Goal: Information Seeking & Learning: Check status

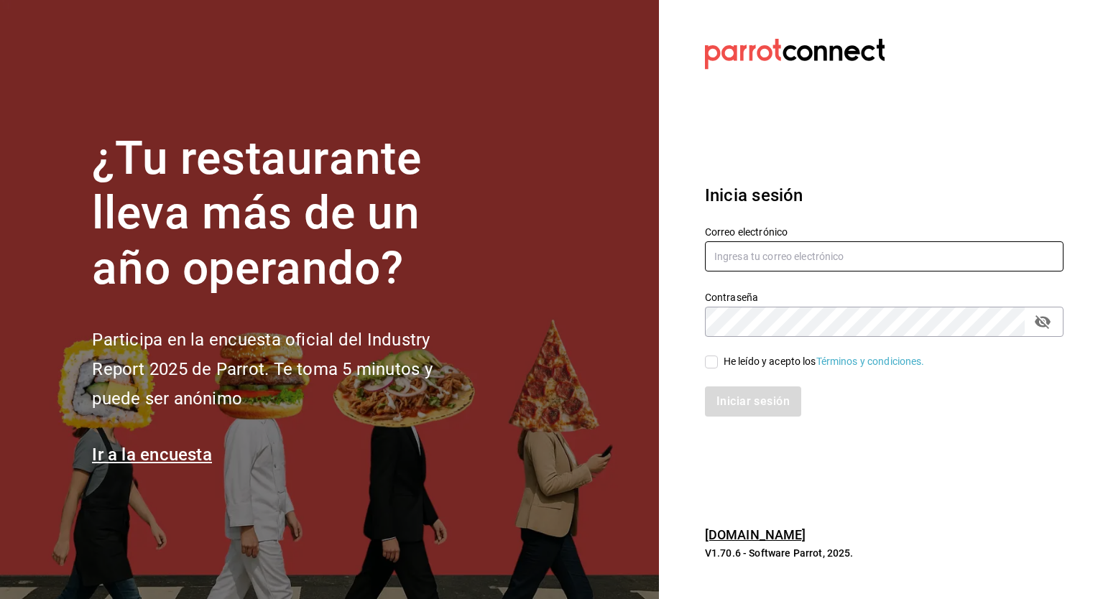
type input "[EMAIL_ADDRESS][PERSON_NAME][DOMAIN_NAME]"
click at [721, 360] on span "He leído y acepto los Términos y condiciones." at bounding box center [821, 361] width 207 height 15
click at [718, 360] on input "He leído y acepto los Términos y condiciones." at bounding box center [711, 362] width 13 height 13
checkbox input "true"
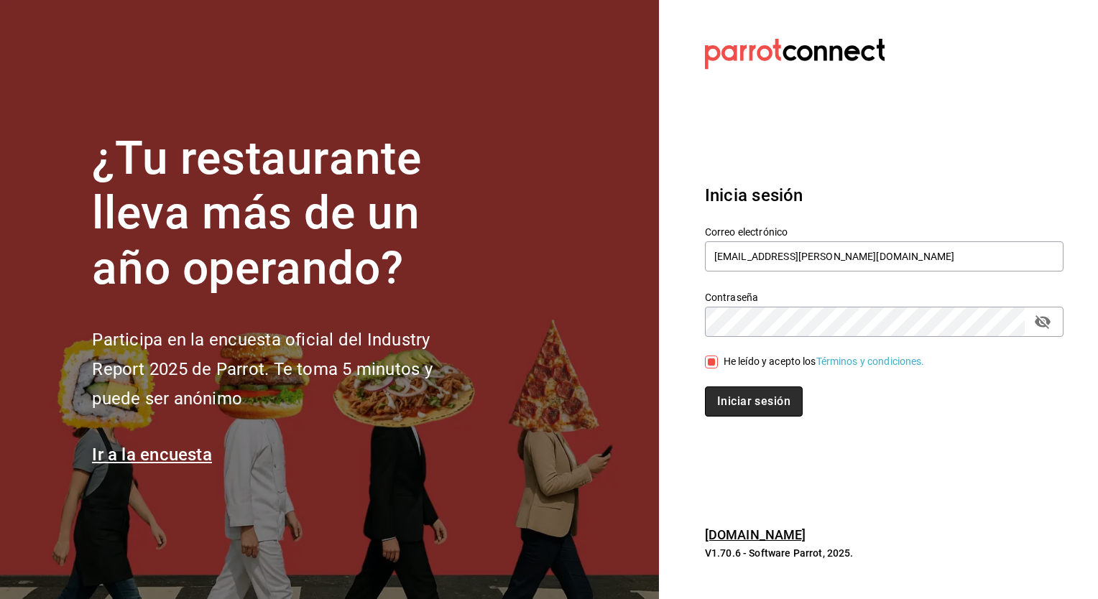
click at [736, 408] on button "Iniciar sesión" at bounding box center [754, 401] width 98 height 30
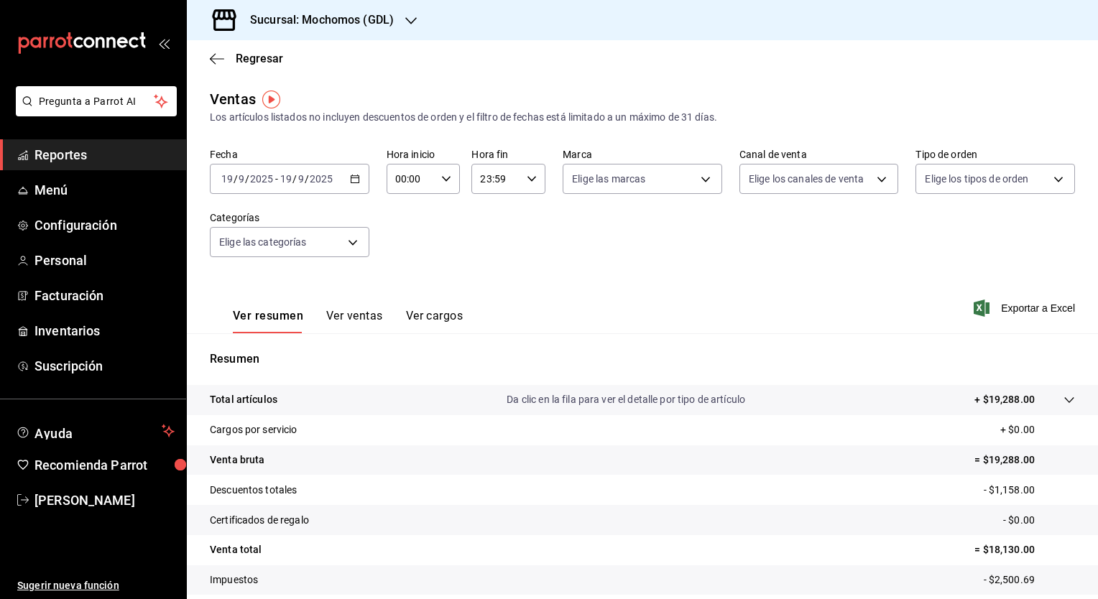
click at [148, 144] on link "Reportes" at bounding box center [93, 154] width 186 height 31
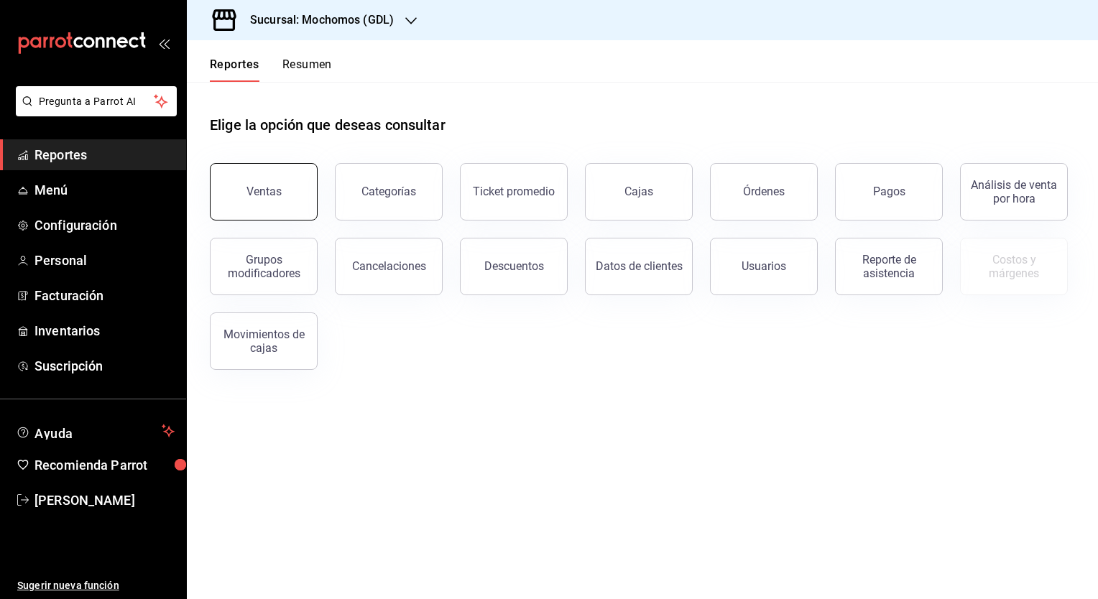
click at [289, 193] on button "Ventas" at bounding box center [264, 191] width 108 height 57
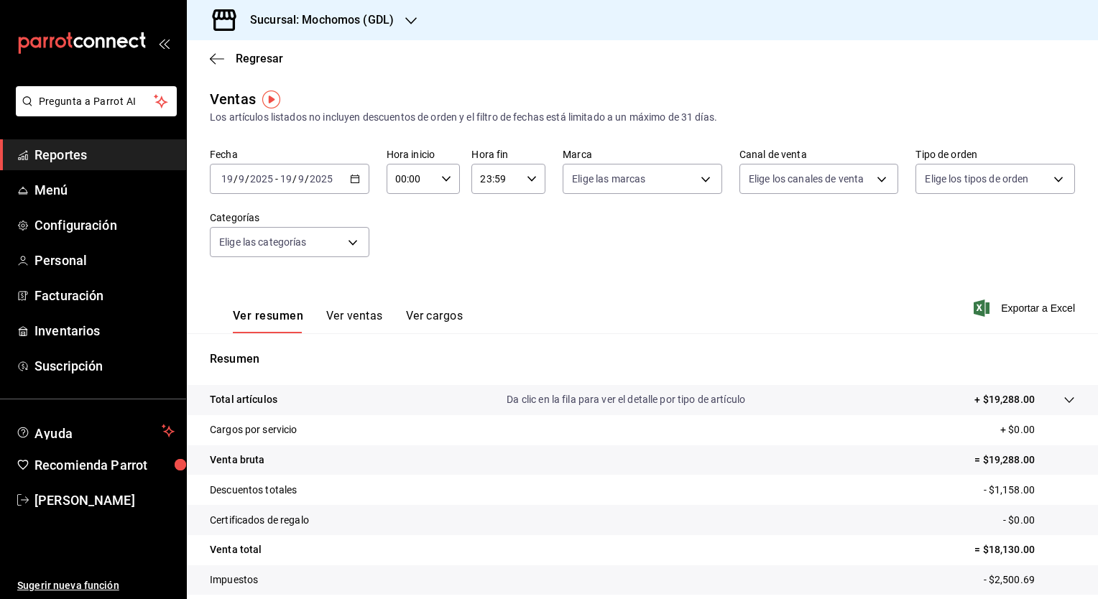
click at [378, 316] on button "Ver ventas" at bounding box center [354, 321] width 57 height 24
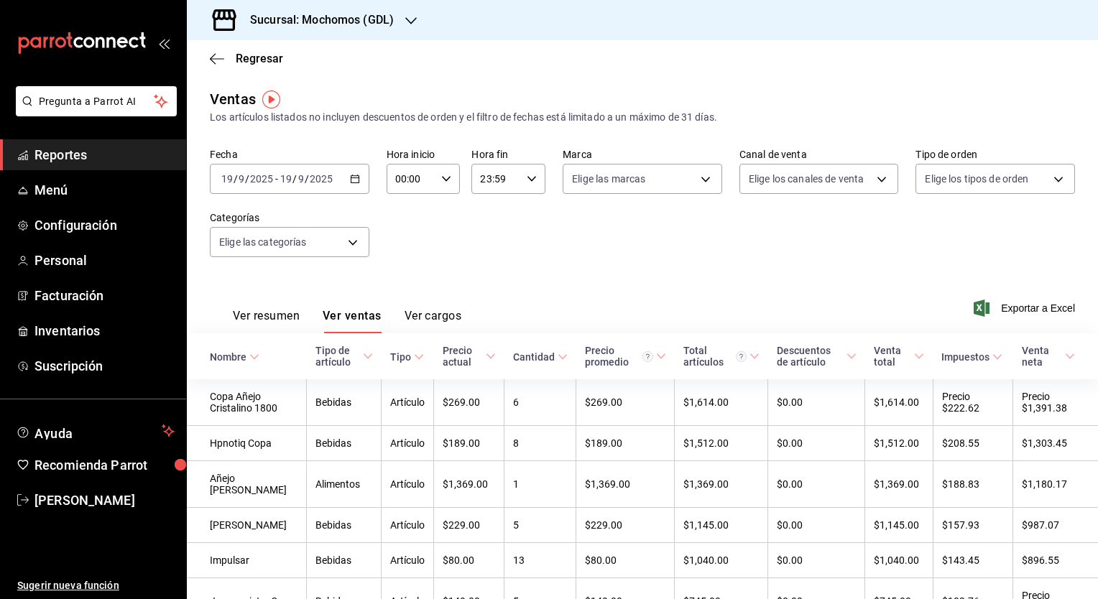
click at [417, 317] on button "Ver cargos" at bounding box center [432, 321] width 57 height 24
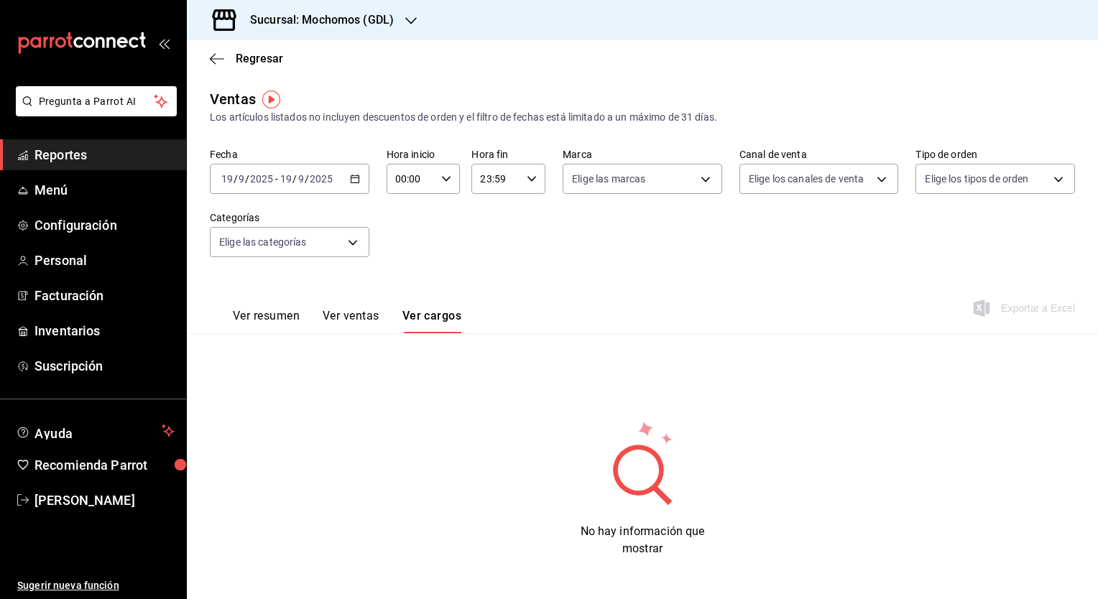
click at [371, 317] on button "Ver ventas" at bounding box center [351, 321] width 57 height 24
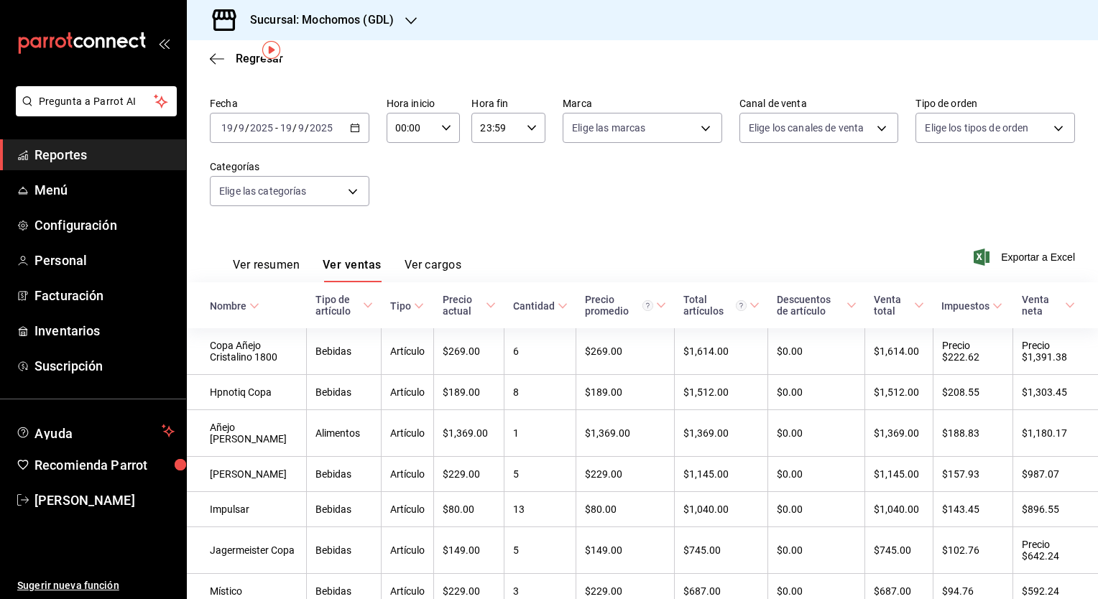
scroll to position [49, 0]
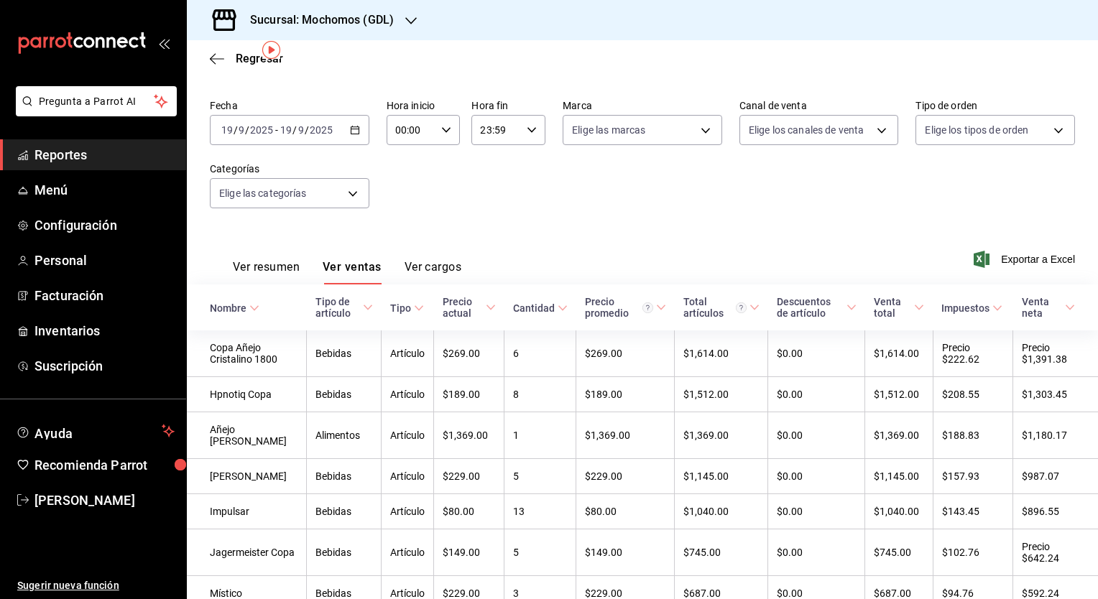
click at [351, 131] on icon "button" at bounding box center [355, 130] width 10 height 10
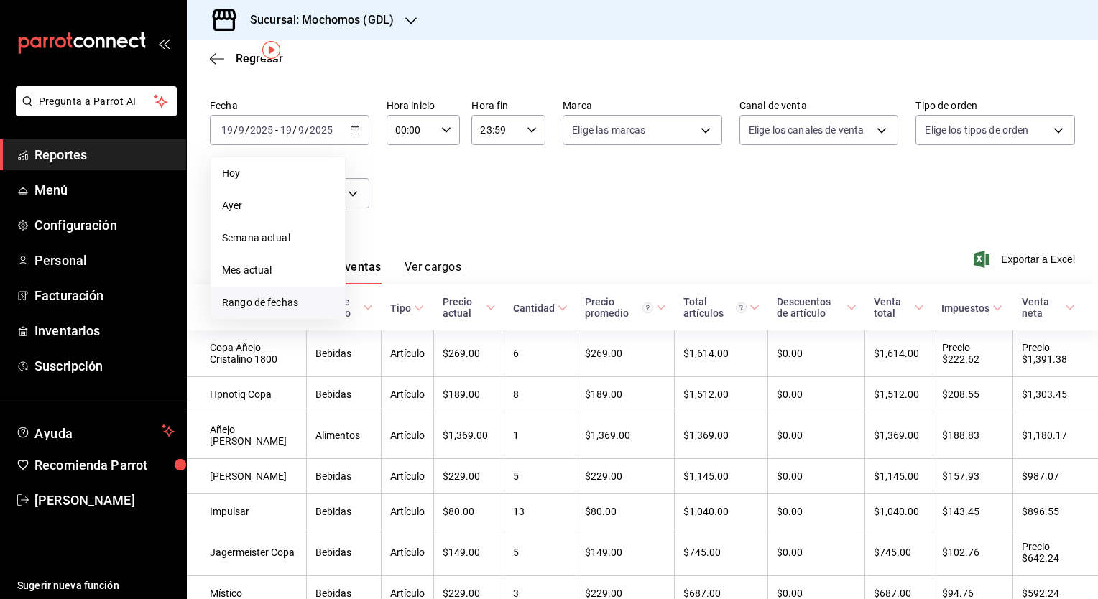
click at [293, 309] on span "Rango de fechas" at bounding box center [277, 302] width 111 height 15
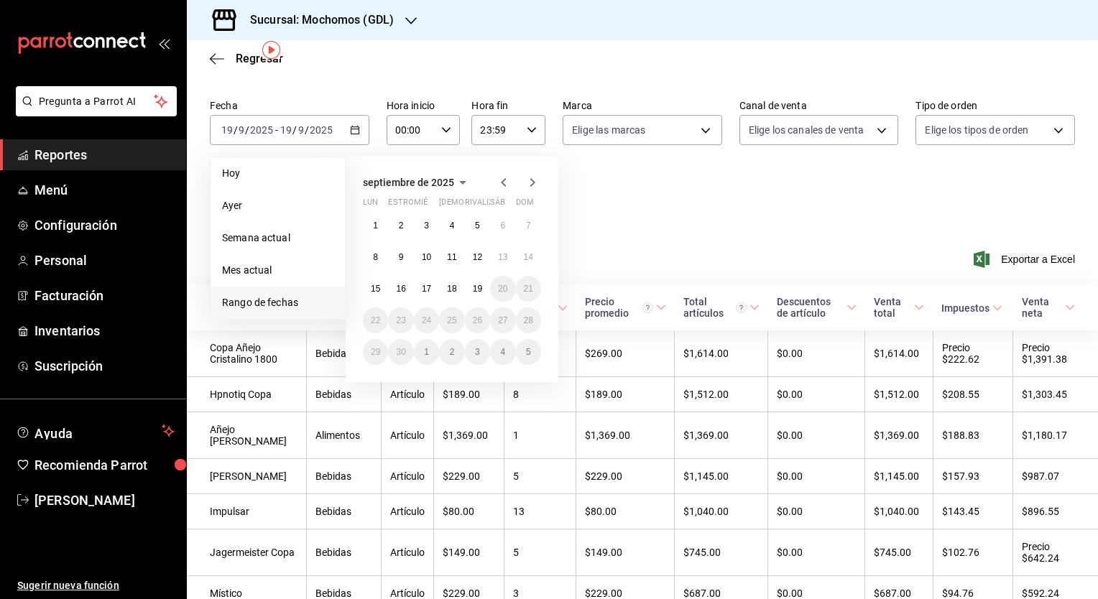
click at [504, 182] on icon "button" at bounding box center [503, 182] width 17 height 17
click at [476, 218] on button "1" at bounding box center [477, 226] width 25 height 26
click at [529, 357] on button "31" at bounding box center [528, 352] width 25 height 26
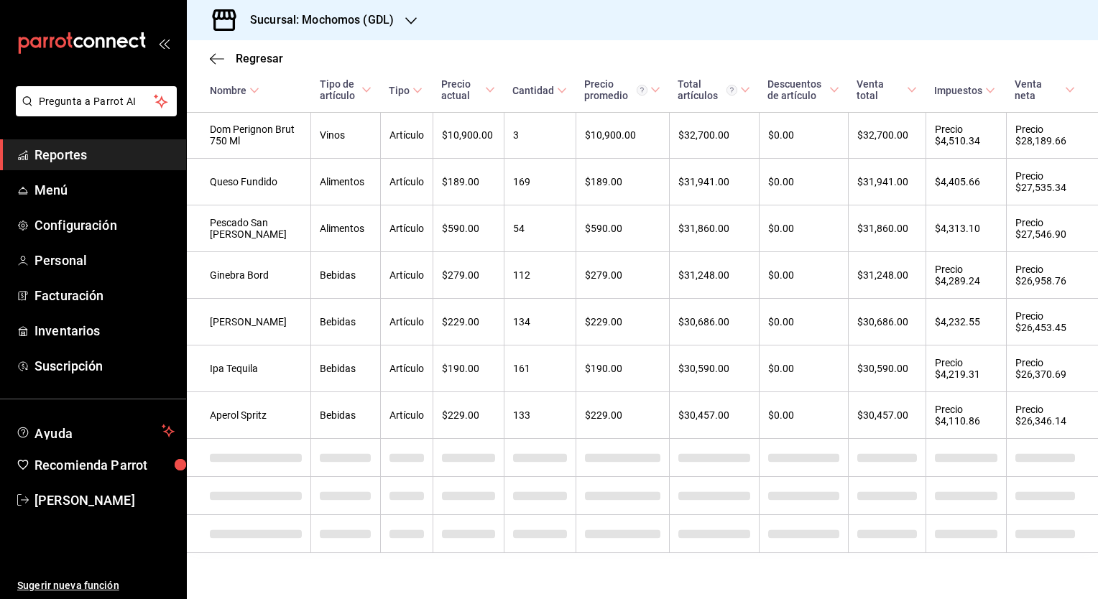
scroll to position [3856, 0]
